Goal: Check status: Check status

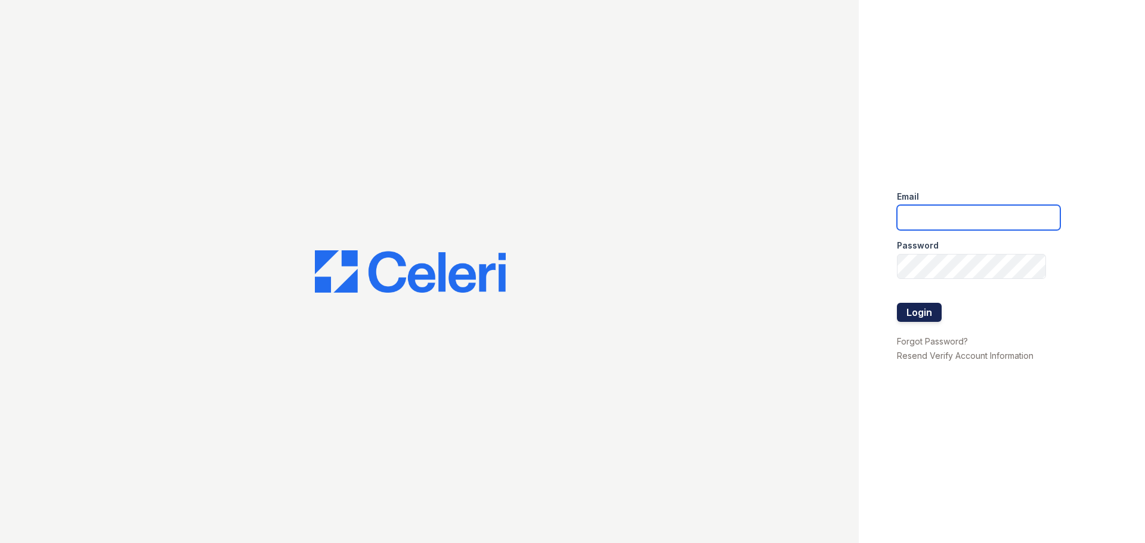
type input "[EMAIL_ADDRESS][DOMAIN_NAME]"
click at [938, 320] on button "Login" at bounding box center [919, 312] width 45 height 19
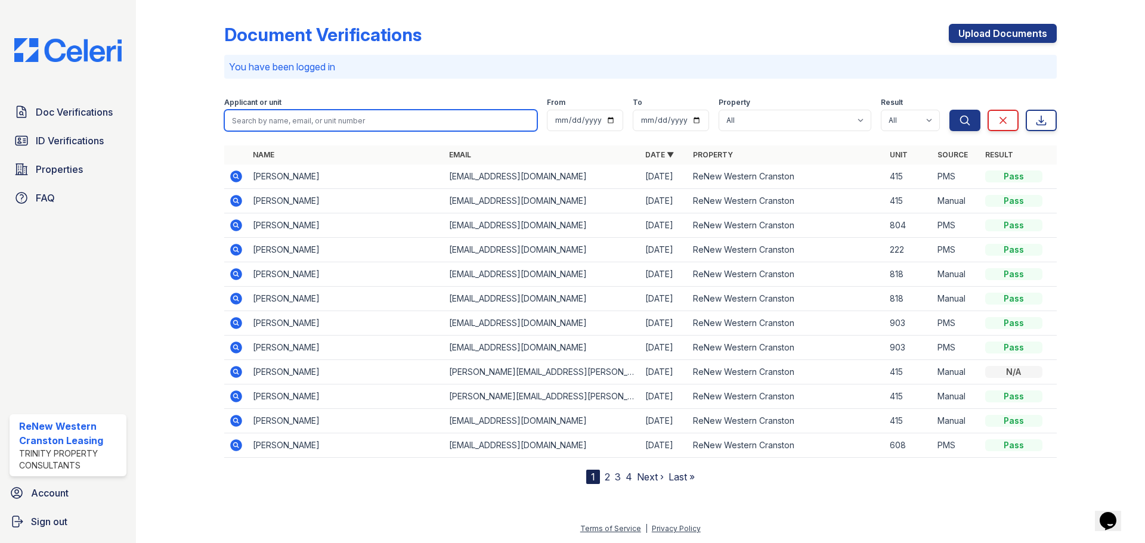
click at [313, 121] on input "search" at bounding box center [380, 120] width 313 height 21
type input "ryan"
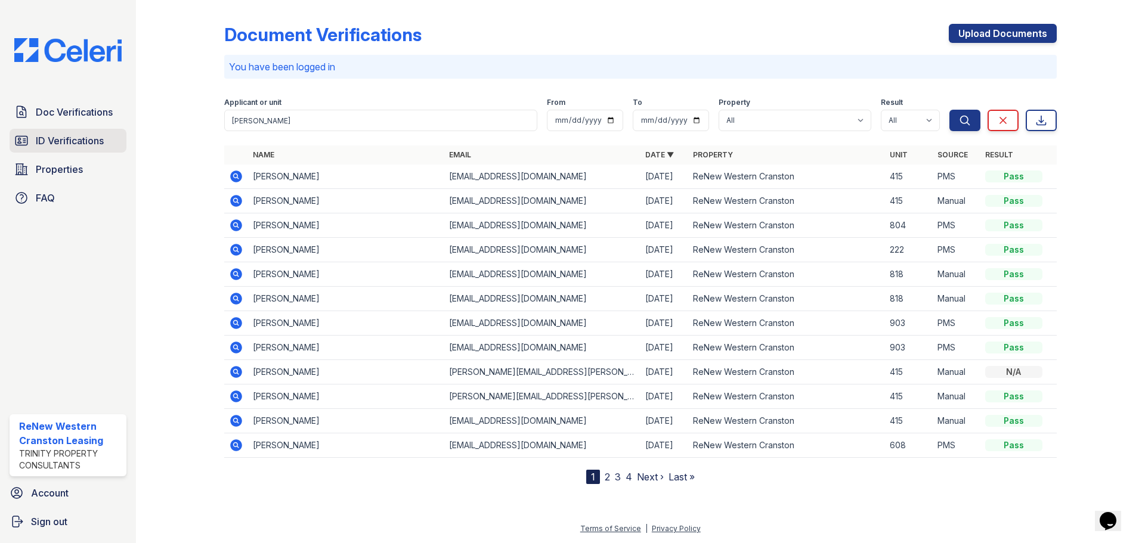
click at [92, 135] on span "ID Verifications" at bounding box center [70, 141] width 68 height 14
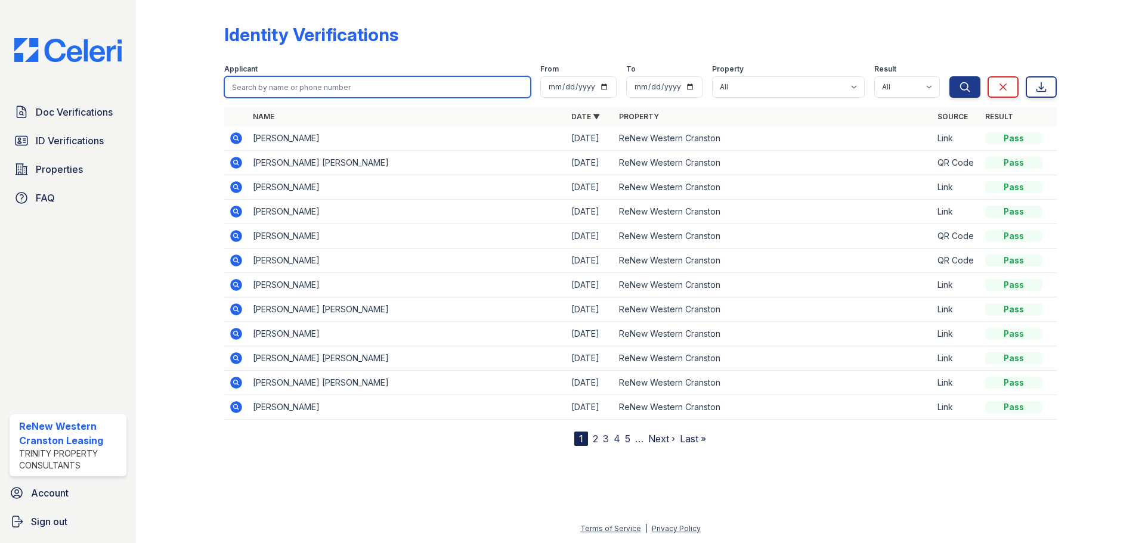
click at [339, 88] on input "search" at bounding box center [377, 86] width 307 height 21
type input "ryan"
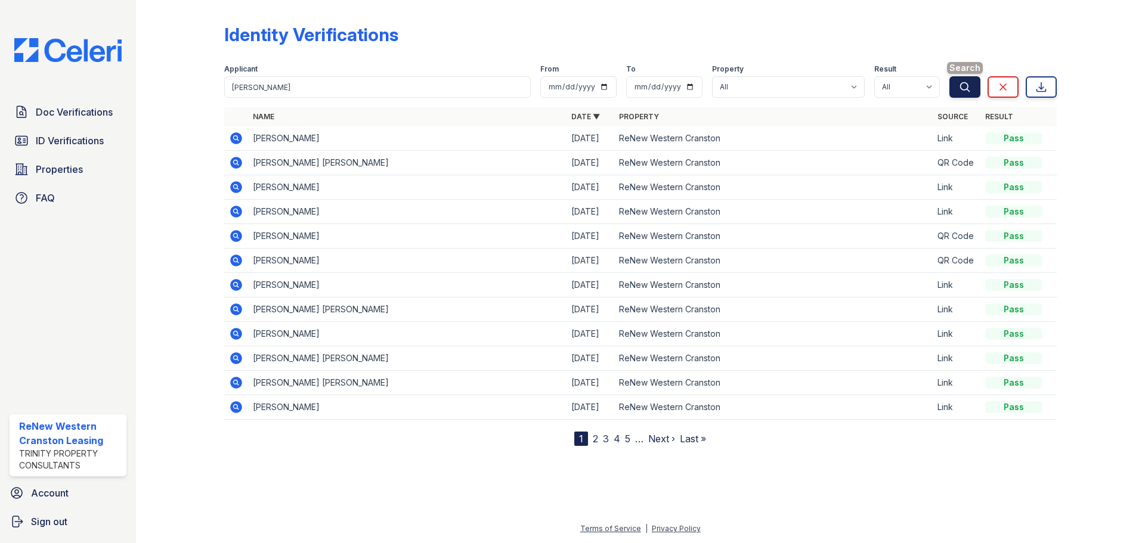
click at [969, 82] on icon "submit" at bounding box center [965, 87] width 12 height 12
